Goal: Find specific page/section: Find specific page/section

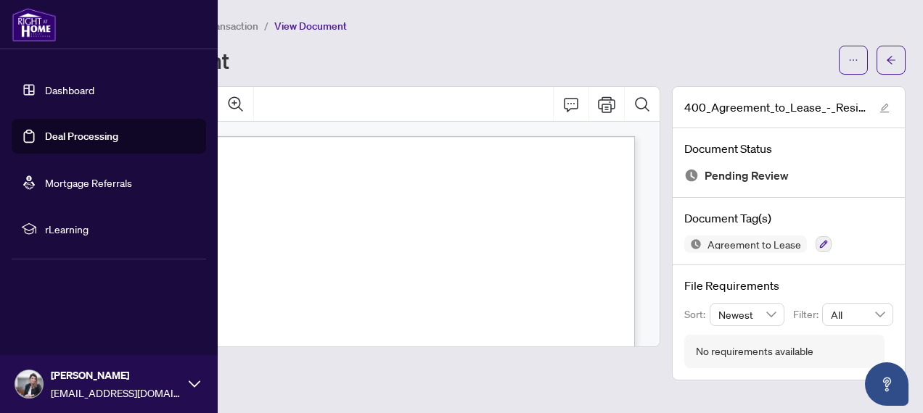
scroll to position [2022, 0]
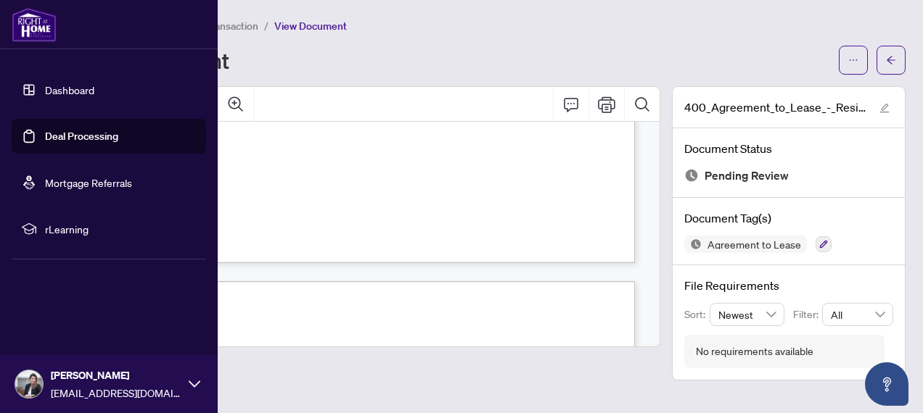
click at [89, 91] on link "Dashboard" at bounding box center [69, 89] width 49 height 13
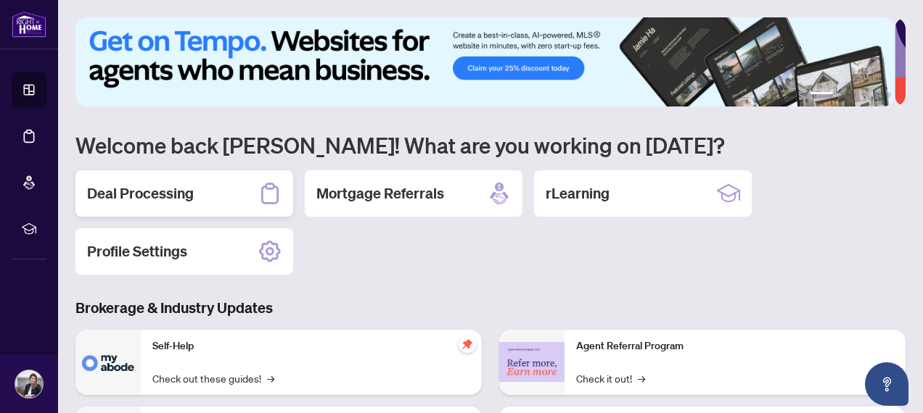
click at [247, 196] on div "Deal Processing" at bounding box center [184, 193] width 218 height 46
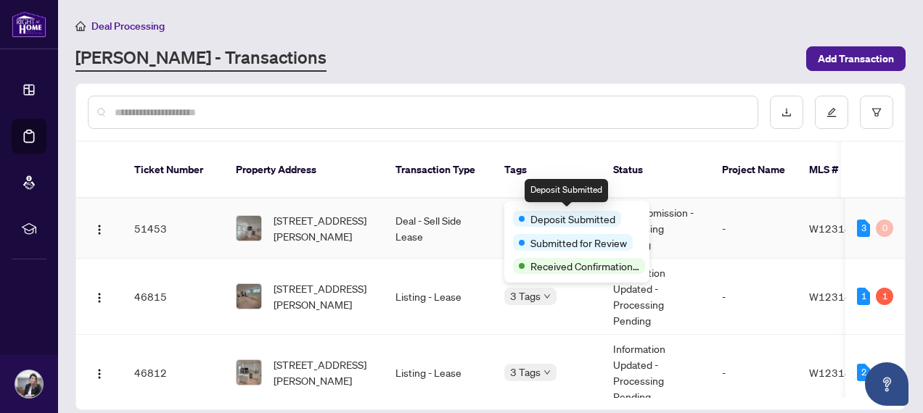
click at [548, 217] on span "Deposit Submitted" at bounding box center [572, 219] width 85 height 16
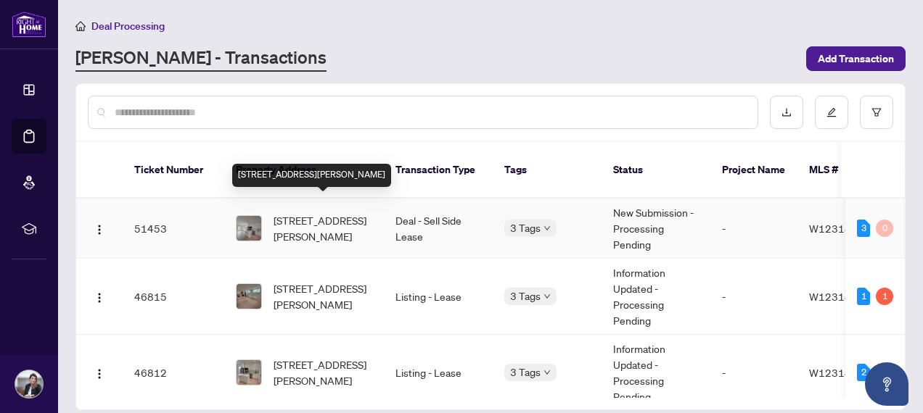
click at [292, 215] on span "[STREET_ADDRESS][PERSON_NAME]" at bounding box center [322, 229] width 99 height 32
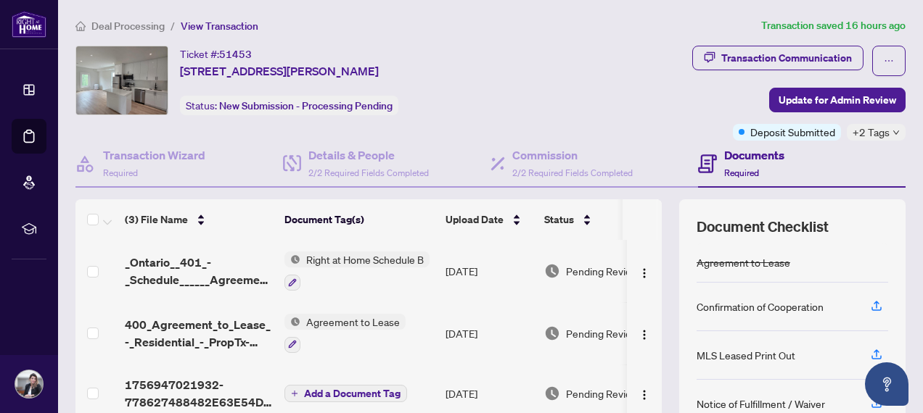
click at [880, 133] on div "+2 Tags" at bounding box center [876, 132] width 59 height 17
click at [543, 111] on div "Ticket #: 51453 [STREET_ADDRESS][PERSON_NAME] Status: New Submission - Processi…" at bounding box center [308, 81] width 467 height 70
